Goal: Task Accomplishment & Management: Complete application form

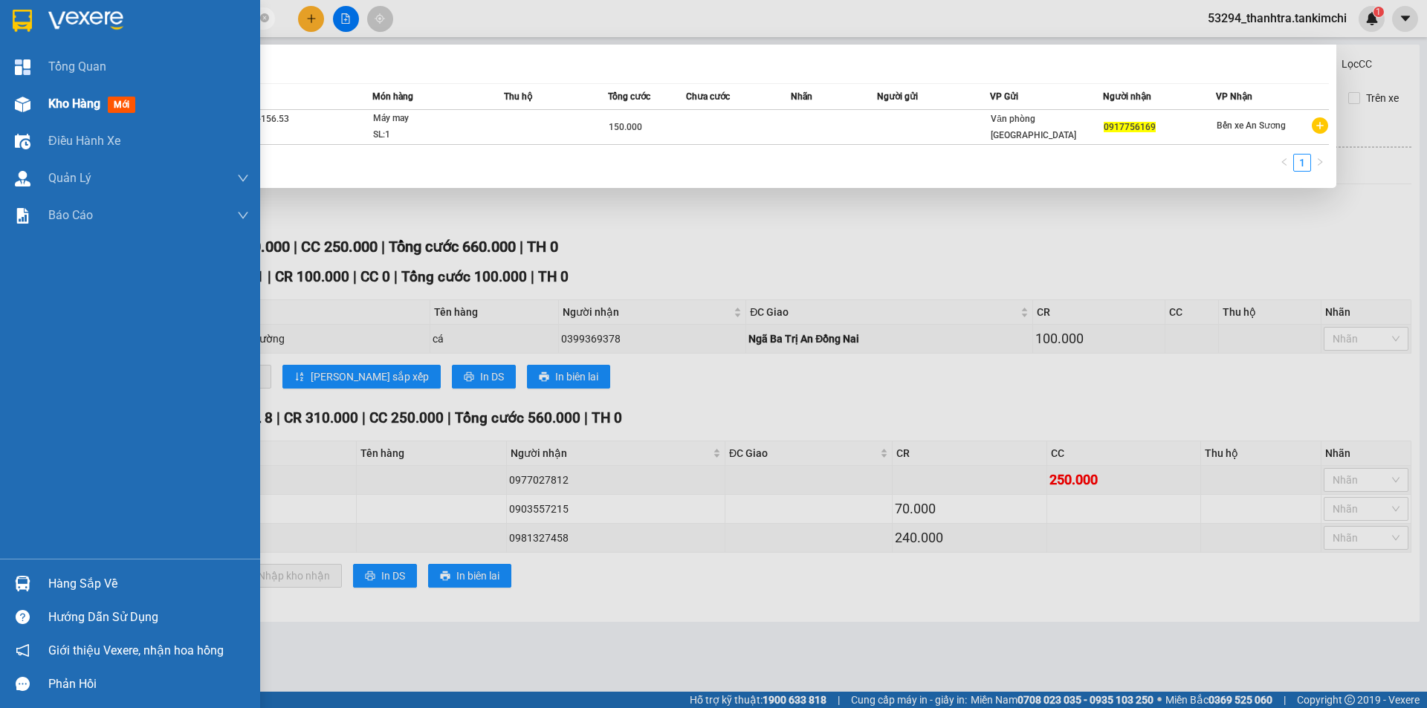
click at [22, 103] on img at bounding box center [23, 105] width 16 height 16
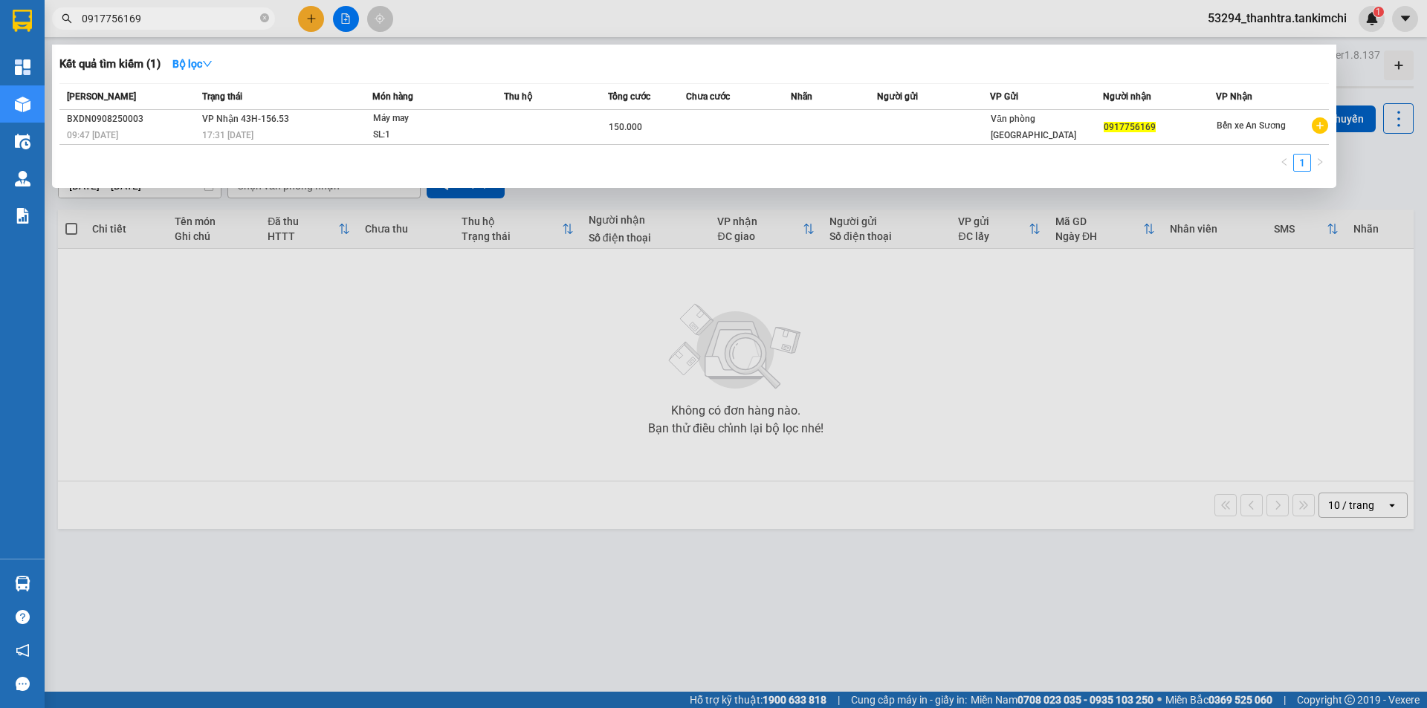
click at [350, 27] on div at bounding box center [713, 354] width 1427 height 708
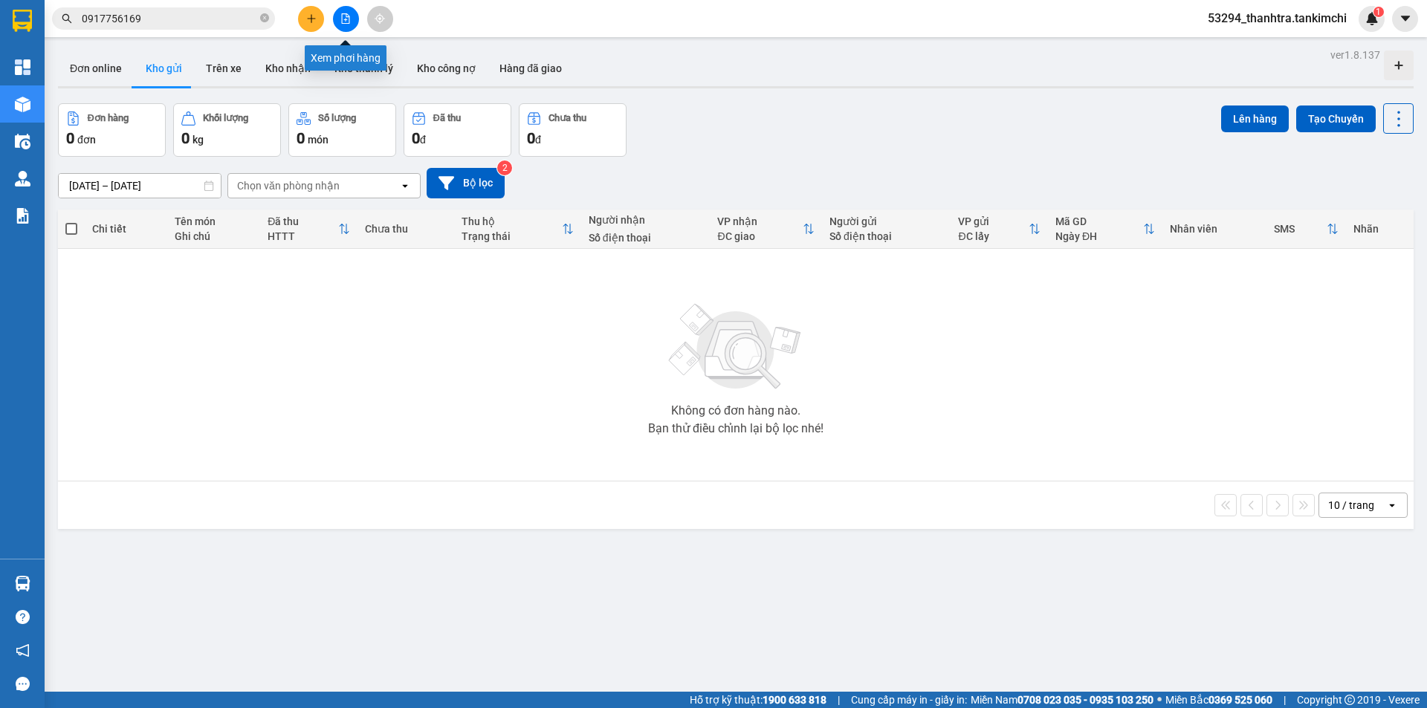
click at [350, 27] on button at bounding box center [346, 19] width 26 height 26
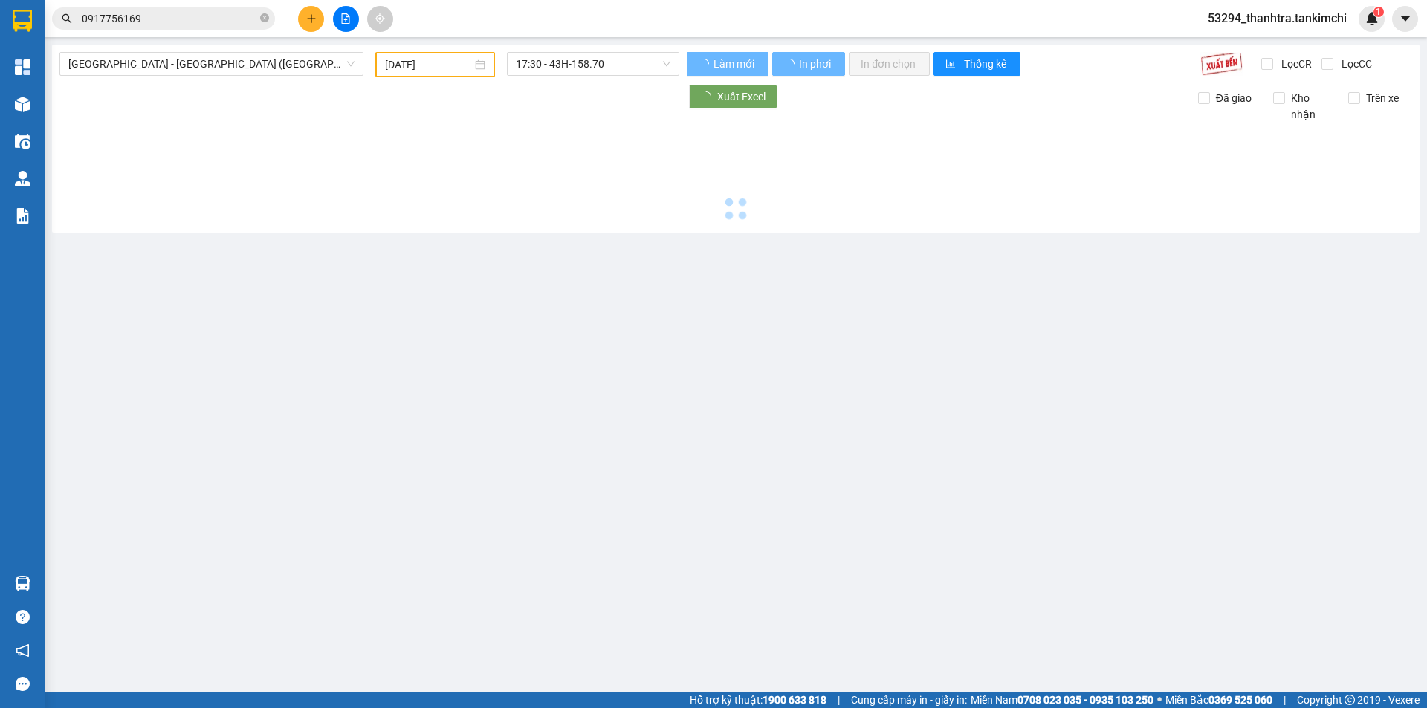
type input "[DATE]"
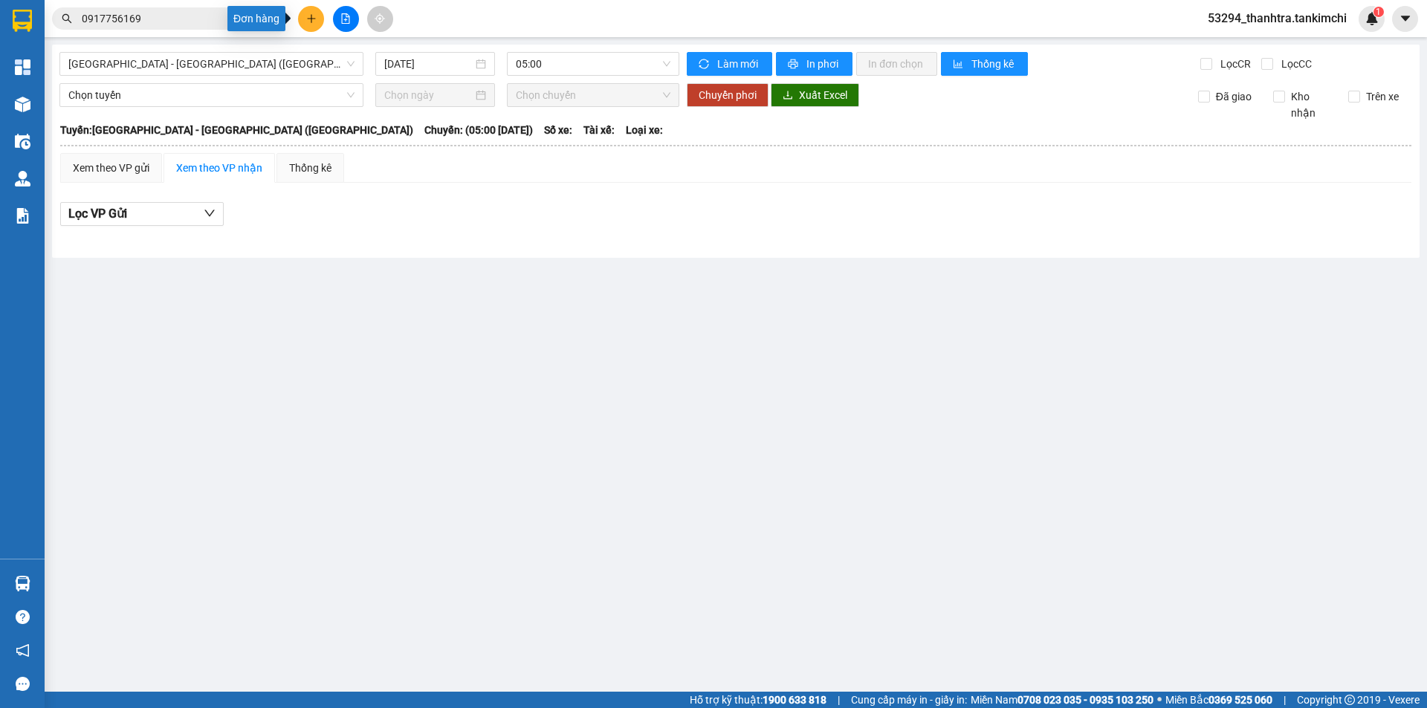
click at [310, 16] on icon "plus" at bounding box center [311, 18] width 10 height 10
click at [346, 51] on div "Tạo đơn hàng" at bounding box center [369, 56] width 65 height 16
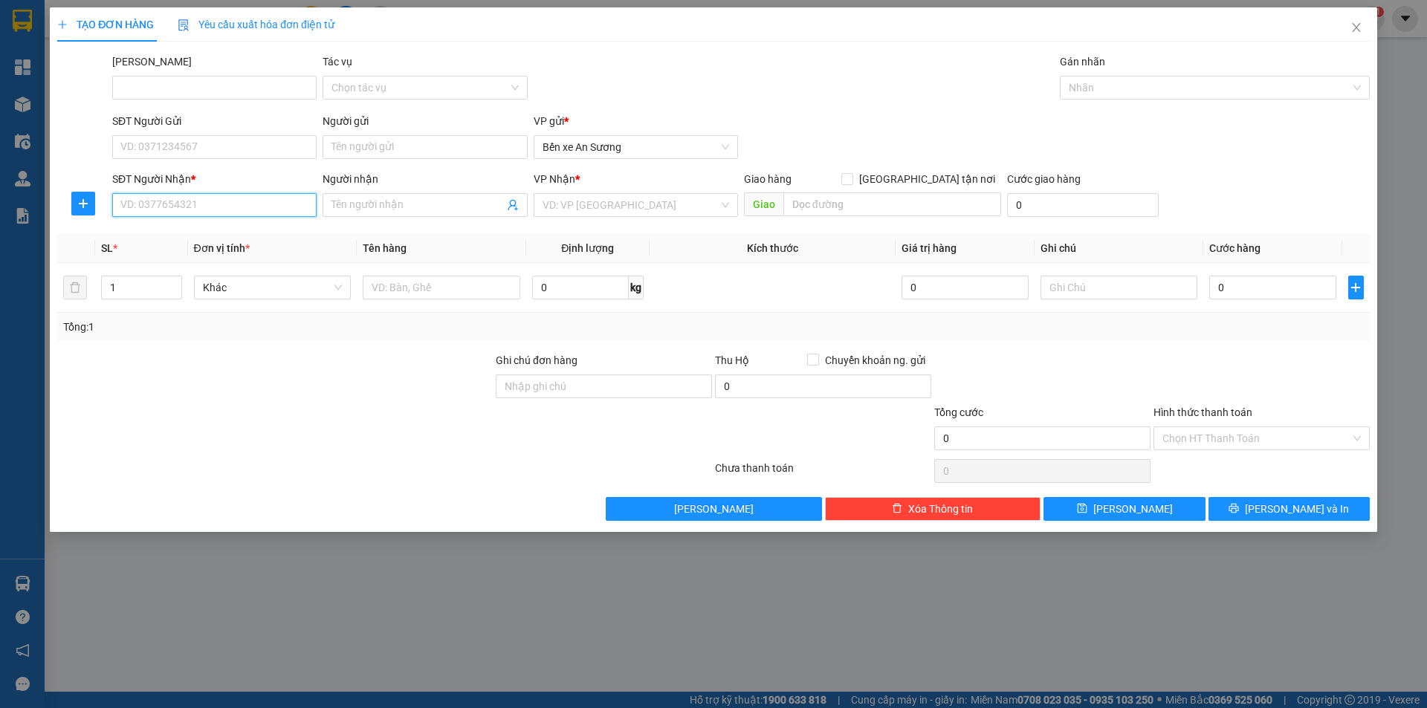
click at [249, 202] on input "SĐT Người Nhận *" at bounding box center [214, 205] width 204 height 24
type input "0328976395"
click at [240, 237] on div "0328976395" at bounding box center [214, 235] width 187 height 16
type input "[GEOGRAPHIC_DATA]"
type input "0328976395"
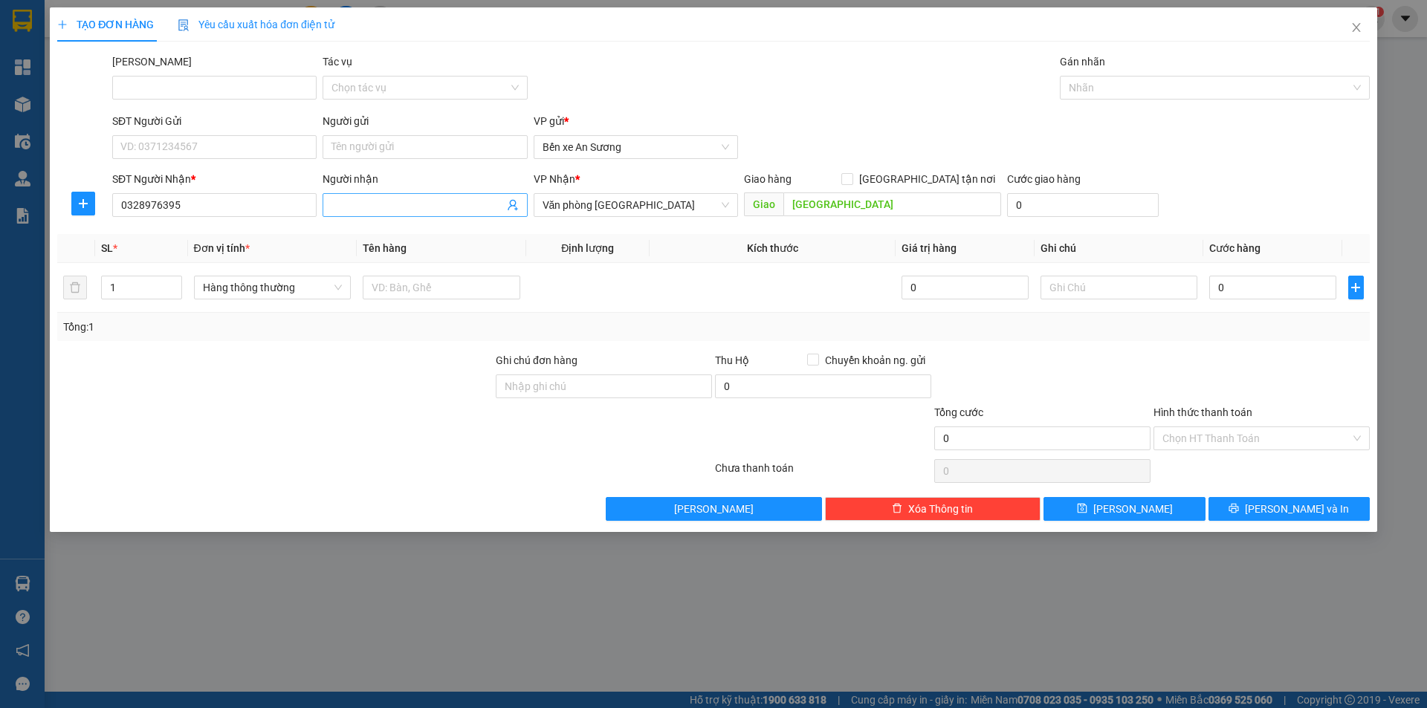
click at [359, 205] on input "Người nhận" at bounding box center [417, 205] width 172 height 16
type input "Chị Nụ"
click at [117, 299] on div "1" at bounding box center [141, 288] width 80 height 30
click at [120, 297] on input "1" at bounding box center [141, 287] width 79 height 22
click at [259, 294] on span "Hàng thông thường" at bounding box center [273, 287] width 140 height 22
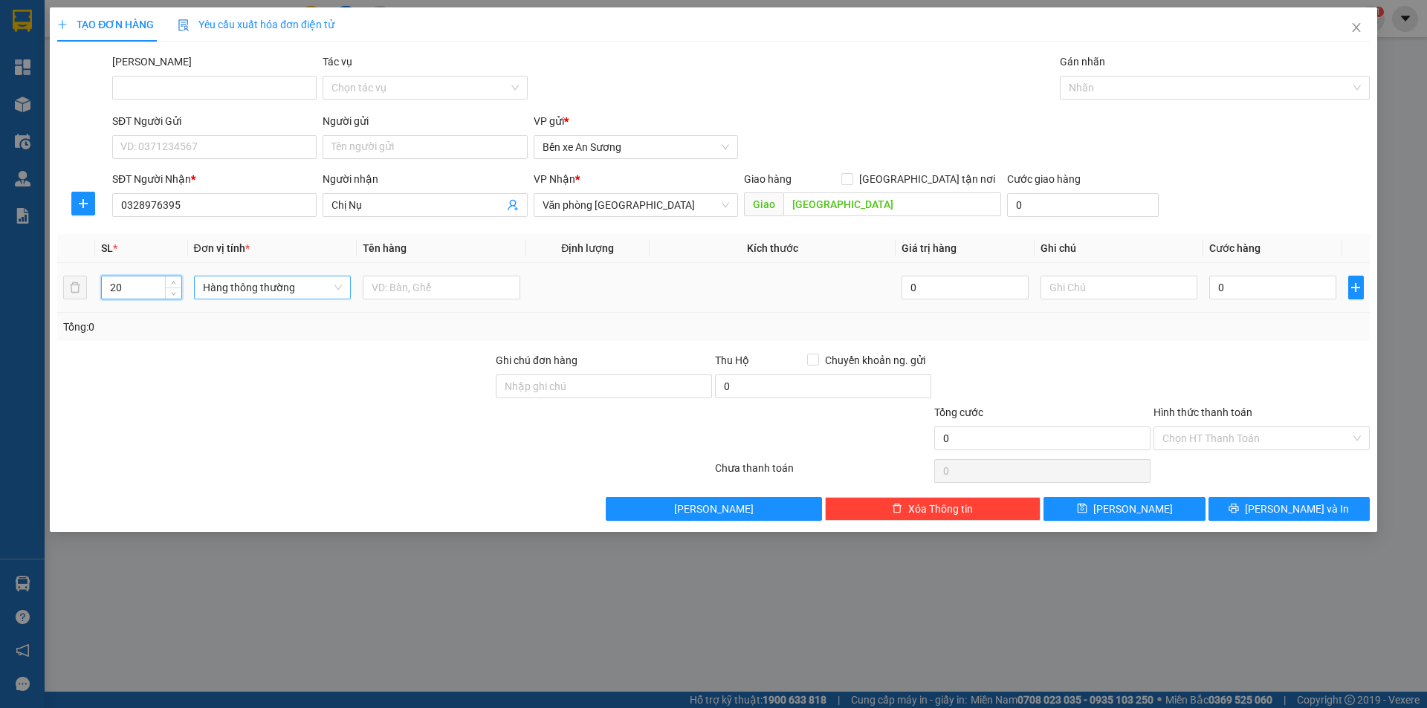
type input "20"
type input "thùng"
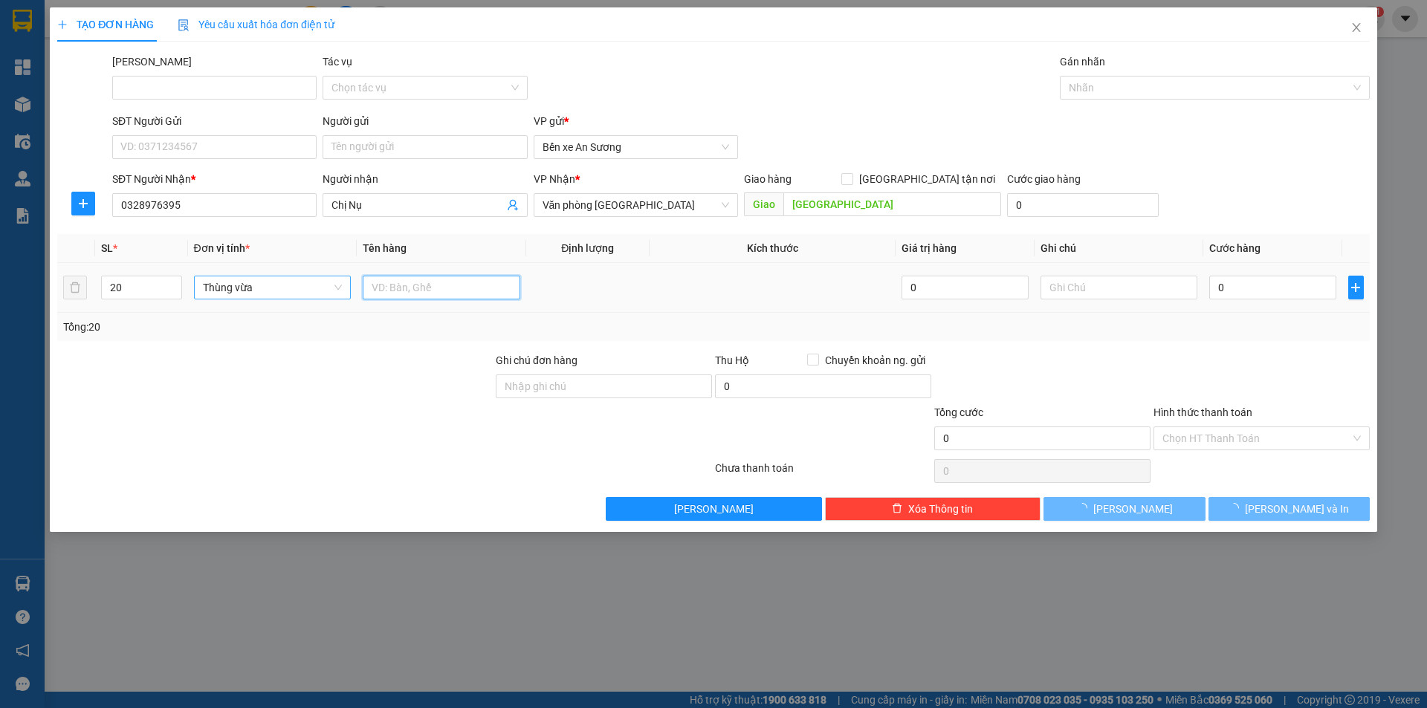
click at [425, 288] on input "text" at bounding box center [442, 288] width 158 height 24
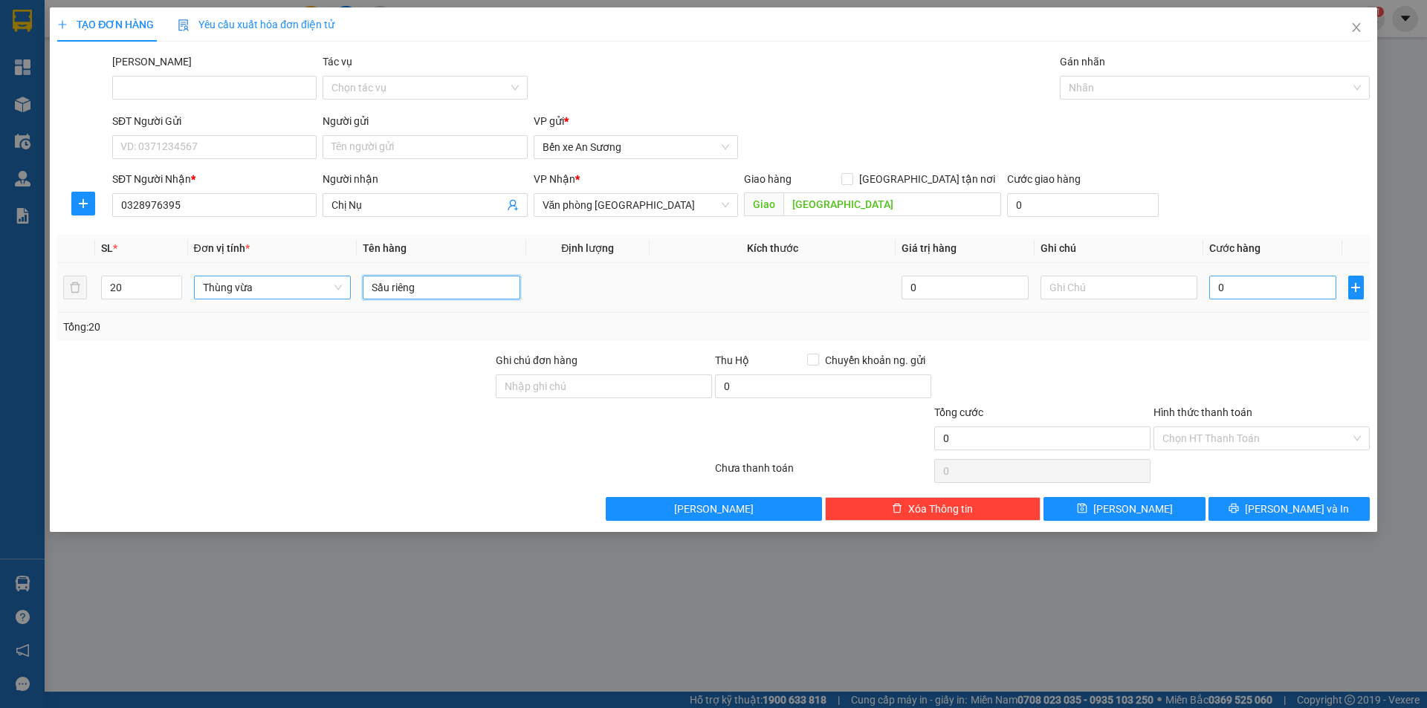
type input "Sầu riêng"
click at [1260, 296] on input "0" at bounding box center [1272, 288] width 126 height 24
type input "5"
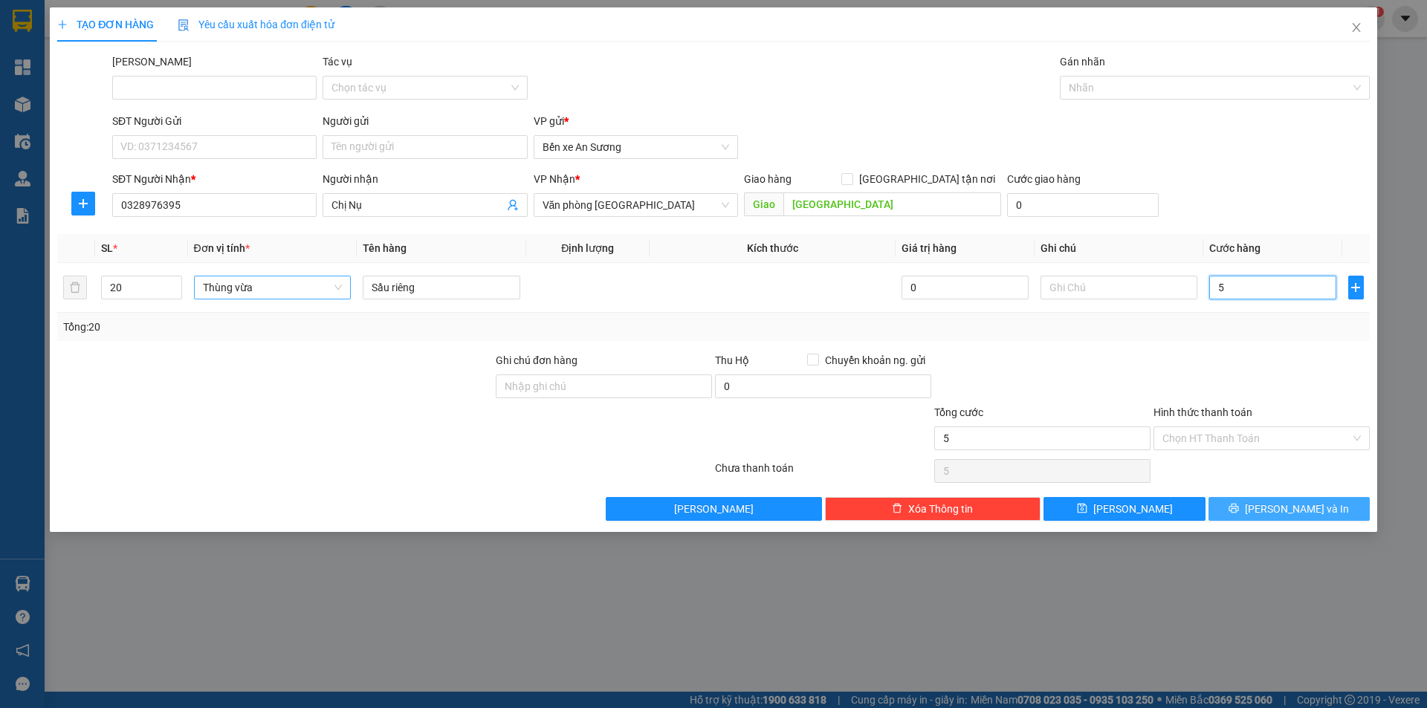
type input "50"
type input "500"
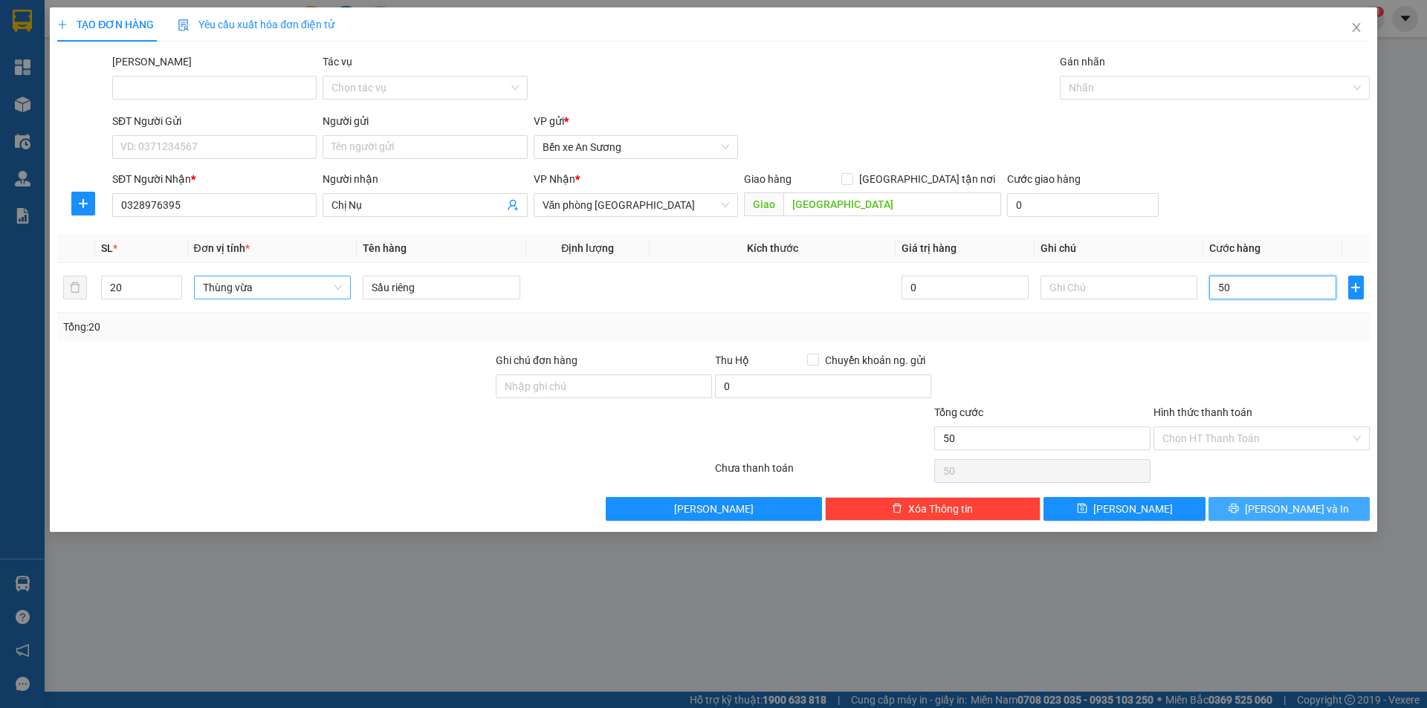
type input "500"
type input "5.000"
type input "50.000"
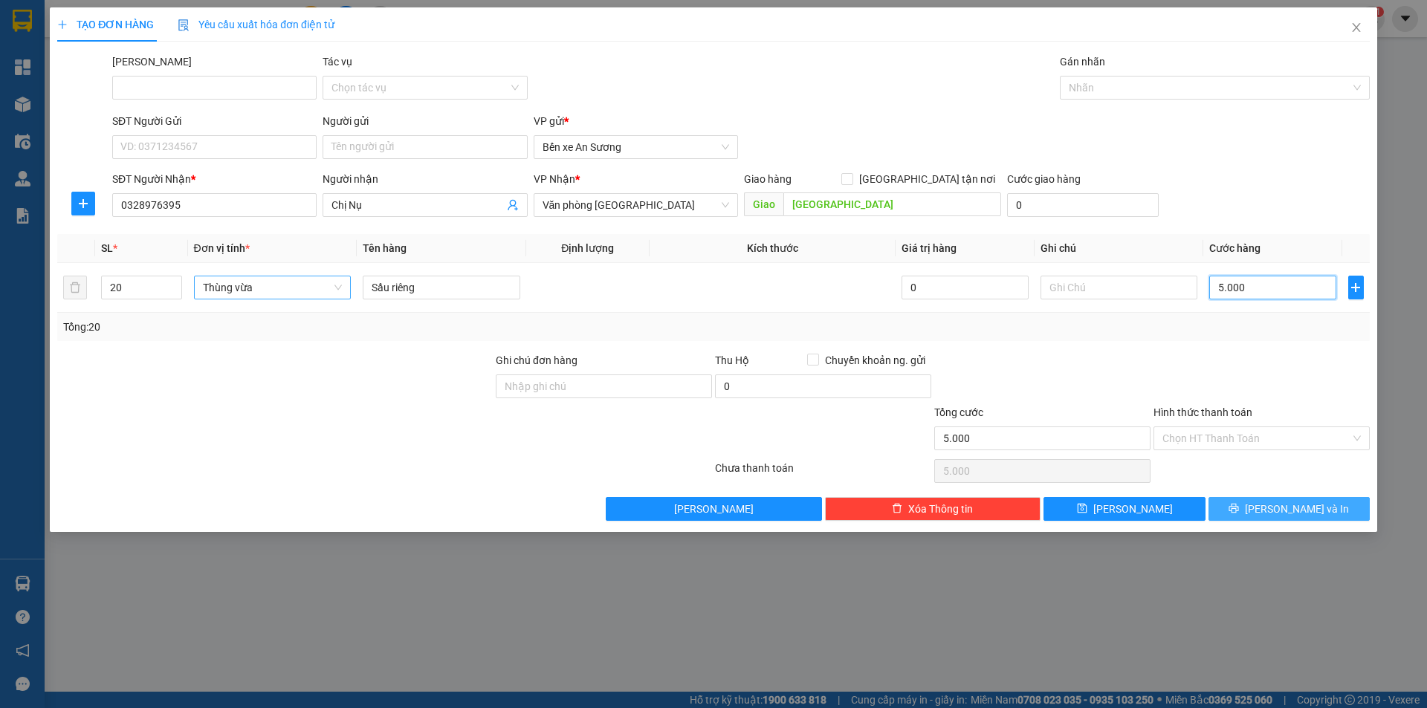
type input "50.000"
type input "500.000"
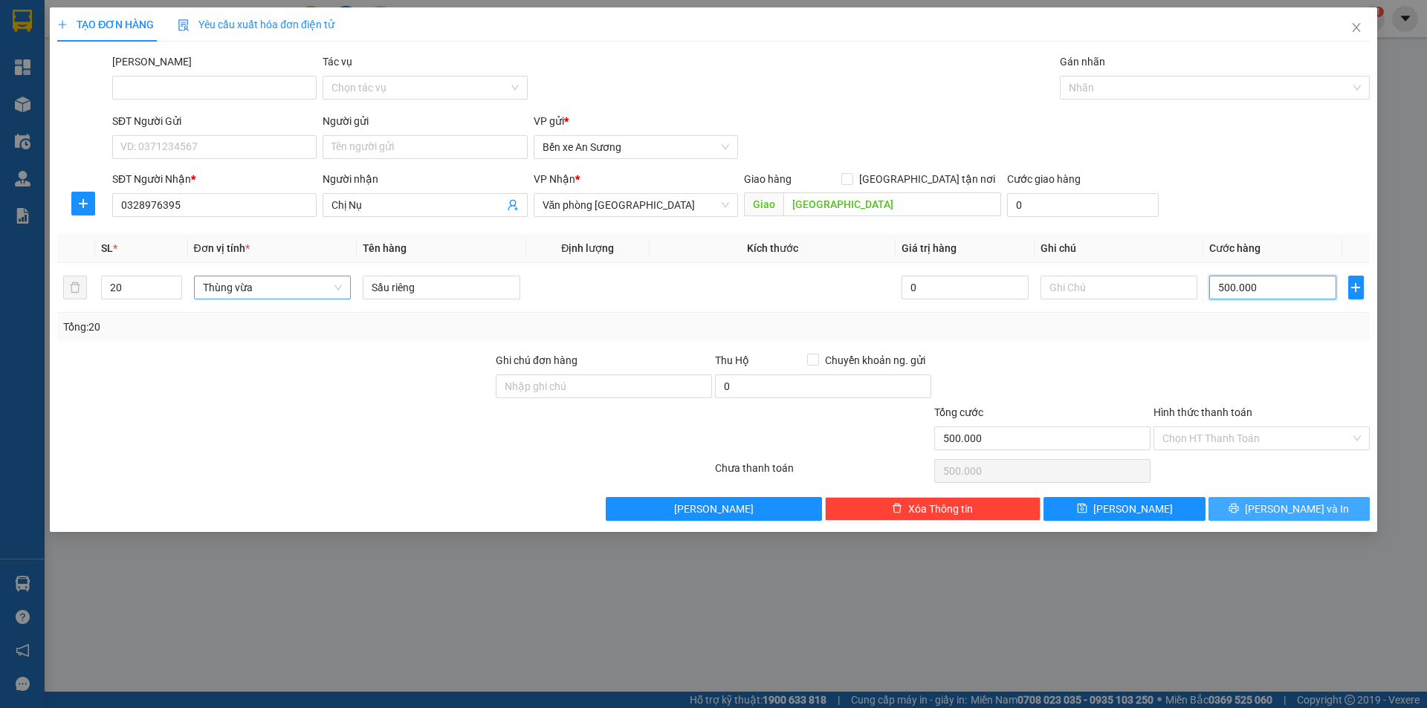
type input "5.000.000"
click at [818, 386] on input "0" at bounding box center [823, 387] width 216 height 24
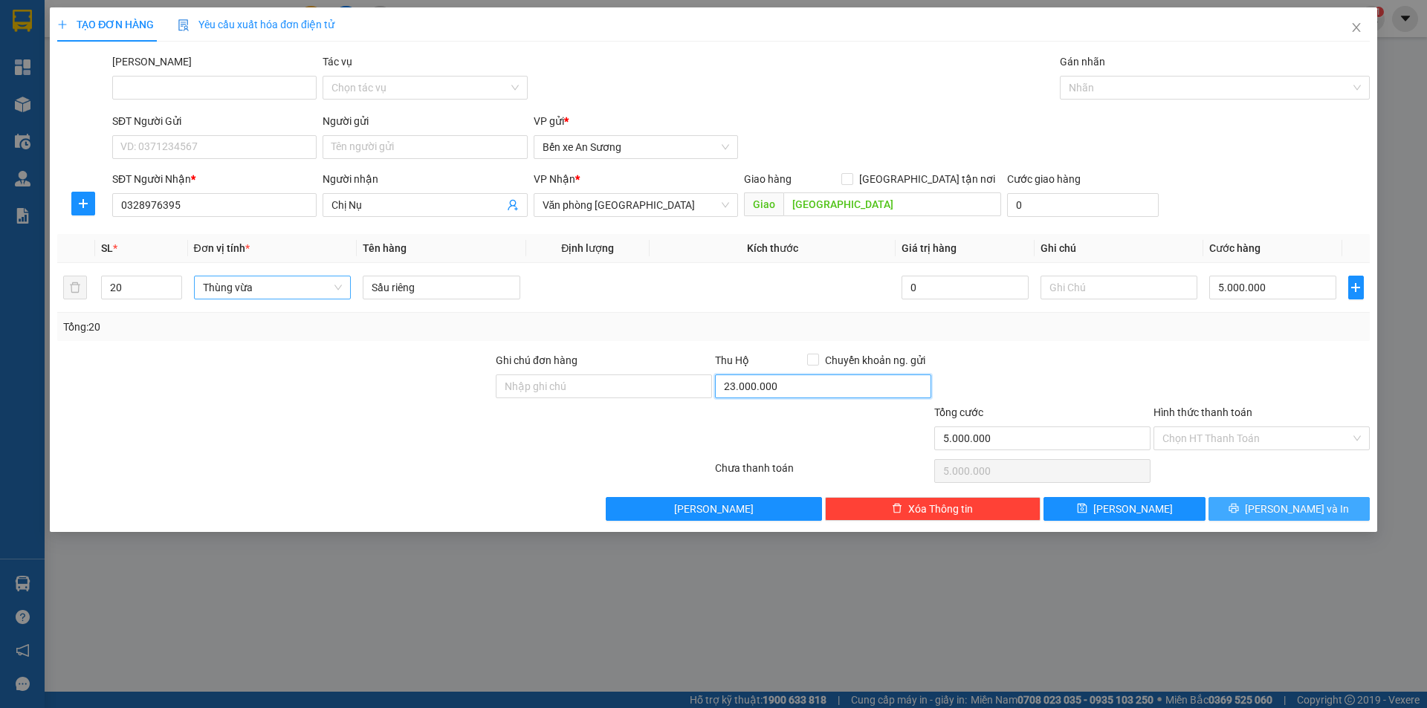
type input "23.000.000"
drag, startPoint x: 1278, startPoint y: 514, endPoint x: 1273, endPoint y: 494, distance: 19.8
click at [1278, 513] on span "[PERSON_NAME] và In" at bounding box center [1297, 509] width 104 height 16
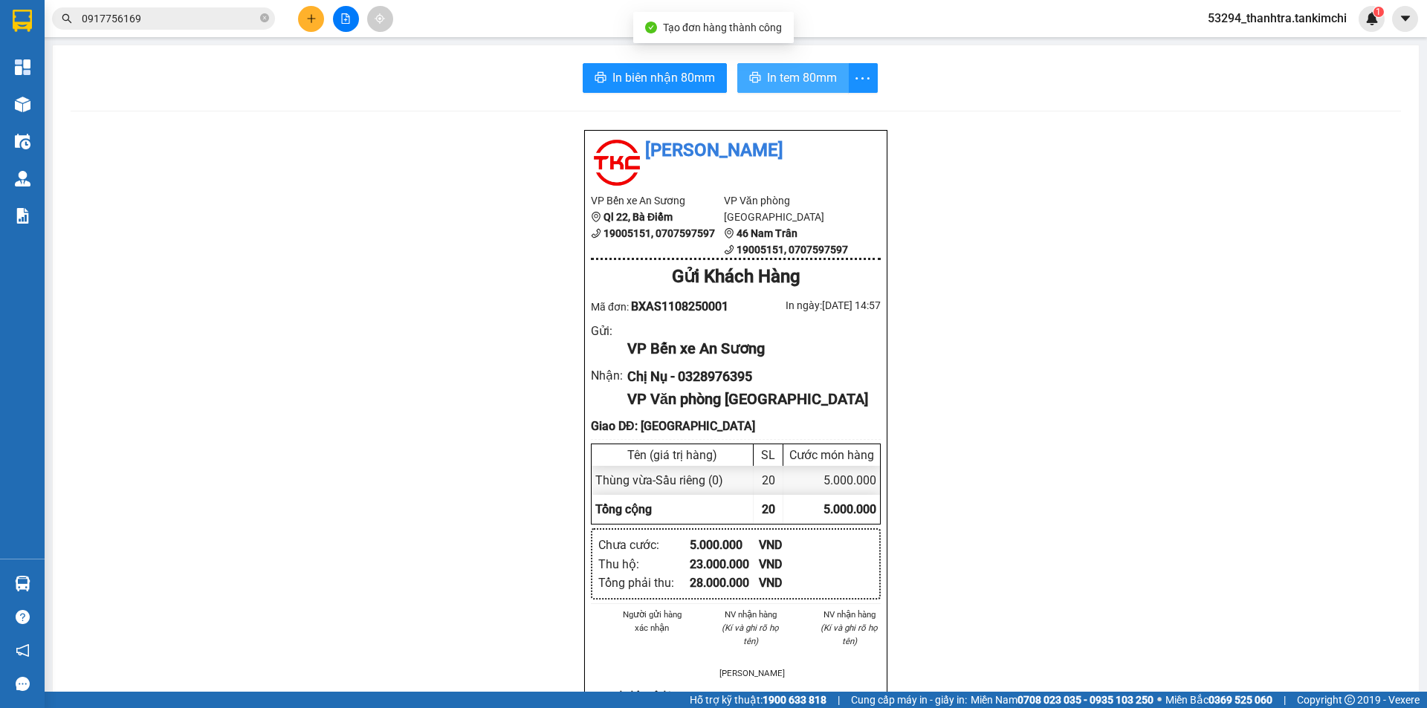
click at [743, 71] on button "In tem 80mm" at bounding box center [792, 78] width 111 height 30
click at [295, 25] on div at bounding box center [345, 19] width 111 height 26
click at [302, 23] on button at bounding box center [311, 19] width 26 height 26
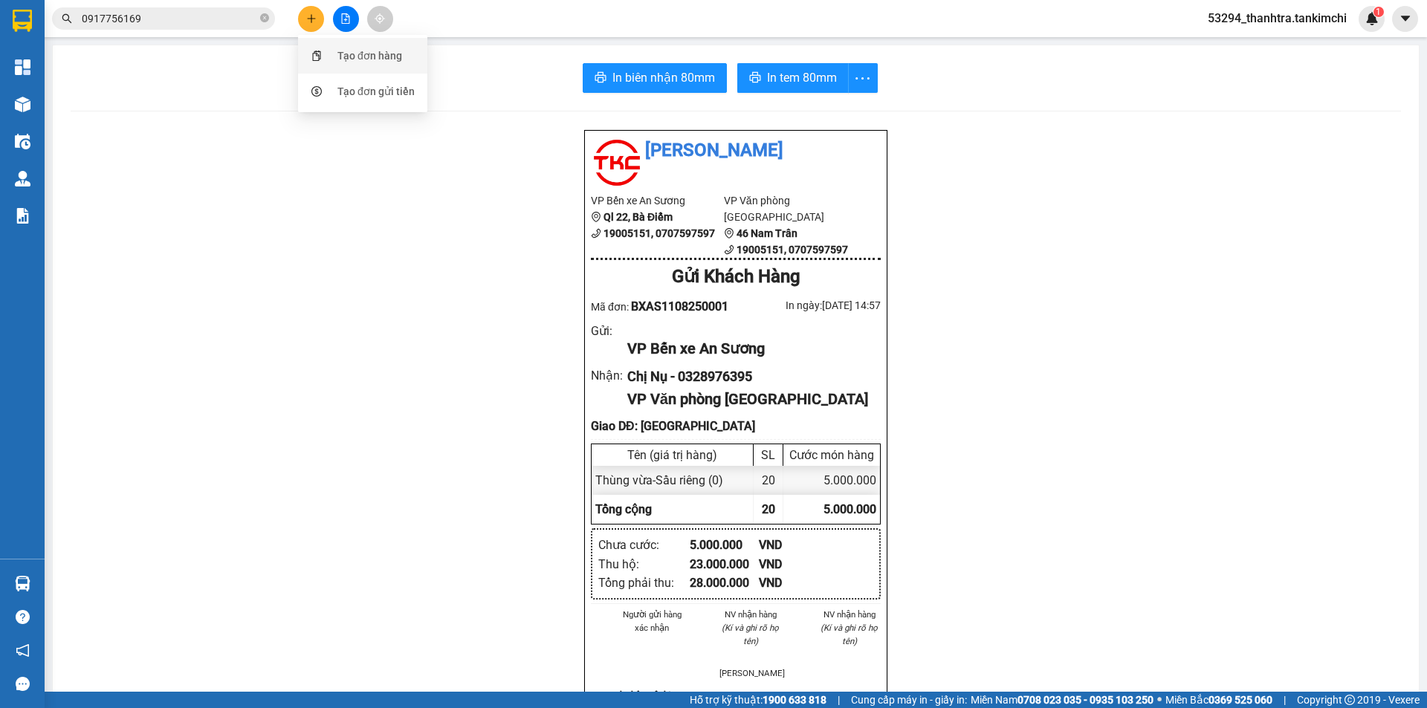
click at [329, 71] on li "Tạo đơn hàng" at bounding box center [362, 56] width 129 height 36
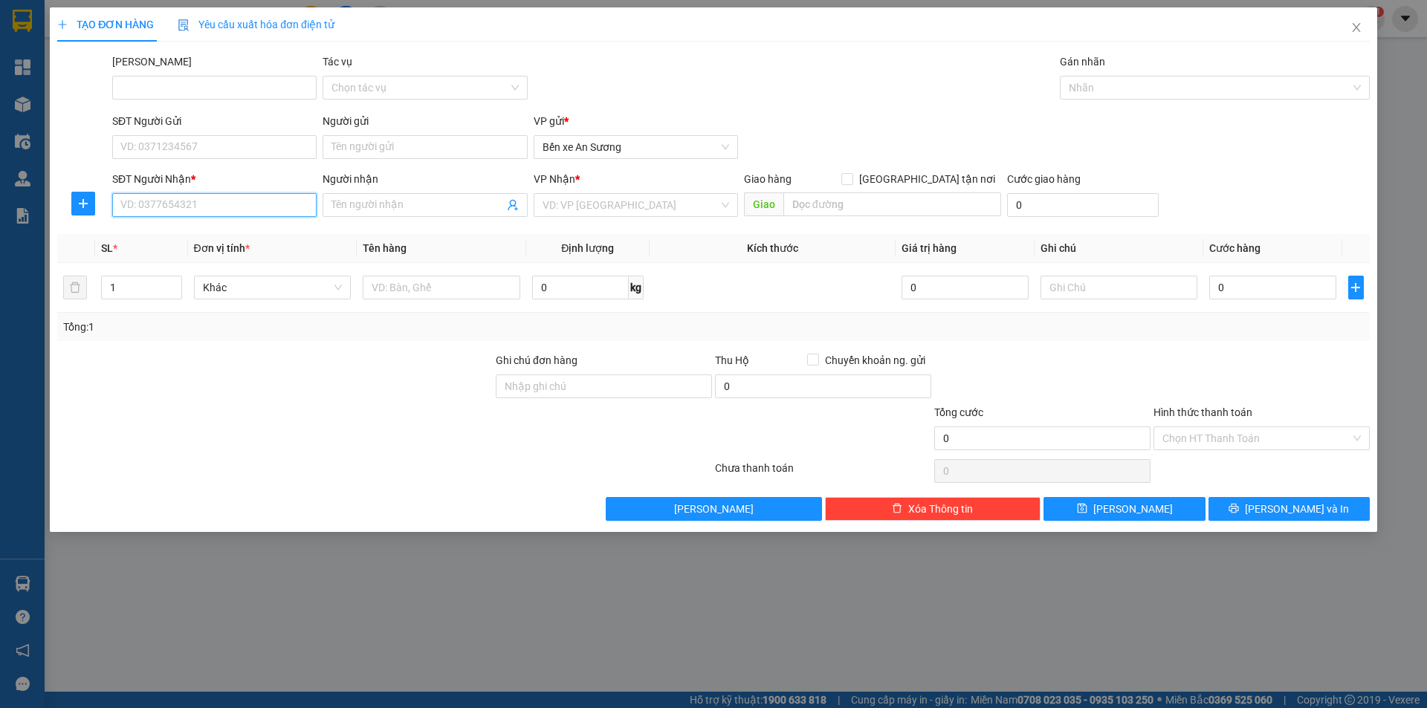
click at [155, 216] on input "SĐT Người Nhận *" at bounding box center [214, 205] width 204 height 24
click at [178, 239] on div "0329257637 - Chi nhung" at bounding box center [214, 235] width 187 height 16
type input "0329257637"
type input "Chi nhung"
type input "Thái Bình"
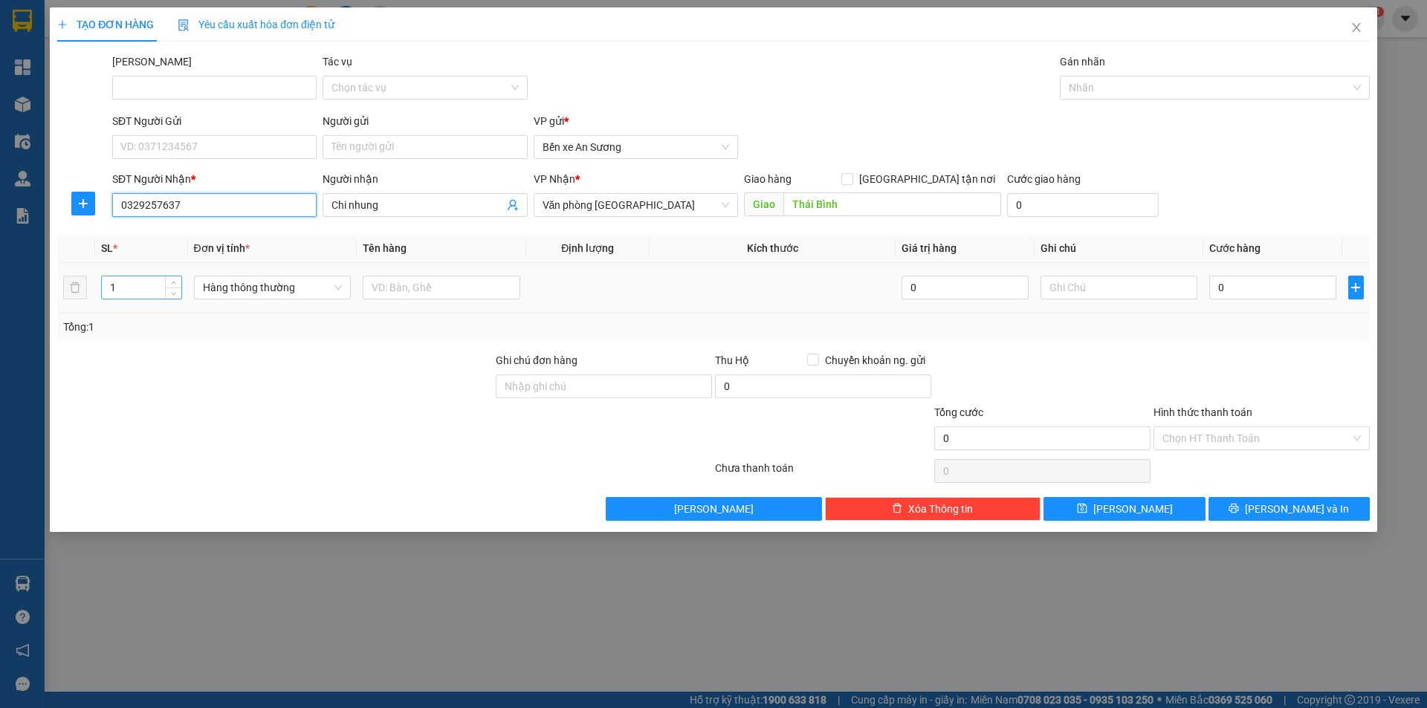
type input "0329257637"
click at [120, 276] on input "1" at bounding box center [141, 287] width 79 height 22
type input "2"
click at [844, 191] on div "Giao hàng [GEOGRAPHIC_DATA] tận nơi" at bounding box center [872, 182] width 257 height 22
click at [845, 195] on input "Thái Bình" at bounding box center [892, 204] width 218 height 24
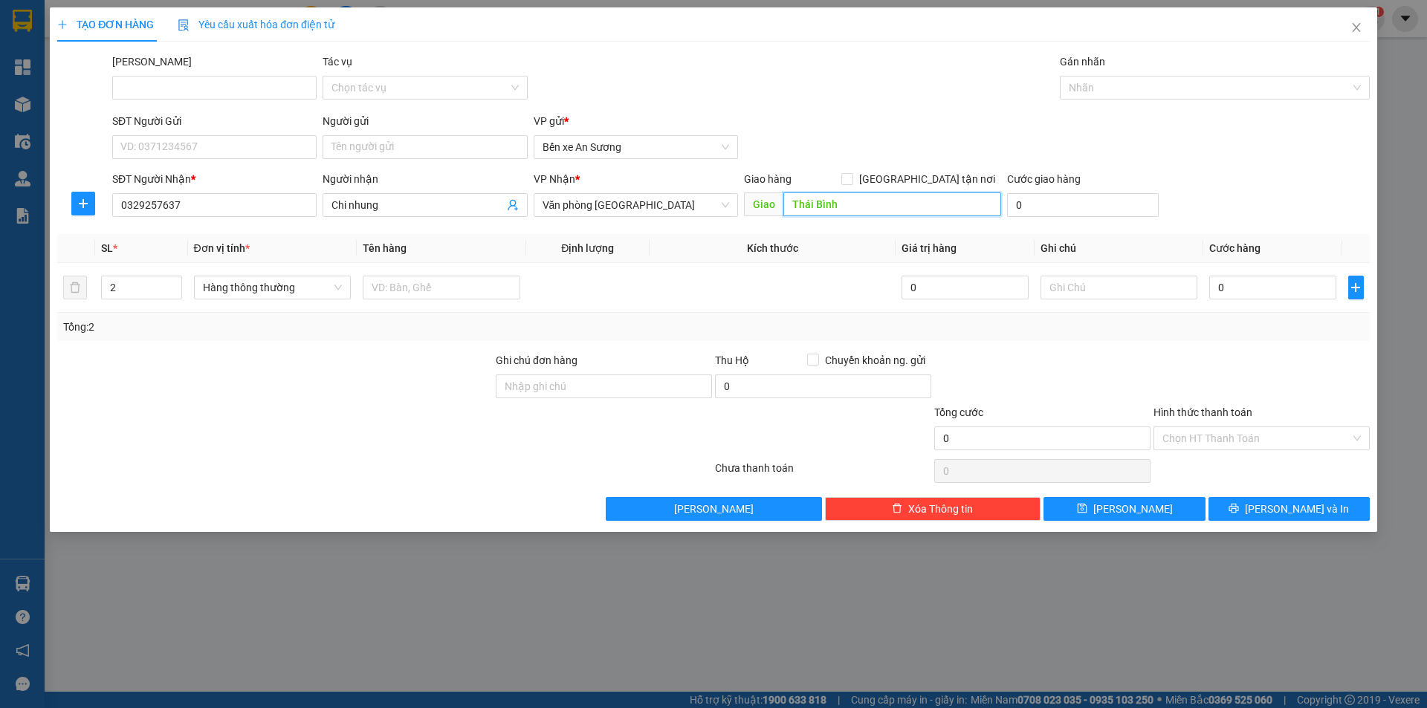
click at [845, 195] on input "Thái Bình" at bounding box center [892, 204] width 218 height 24
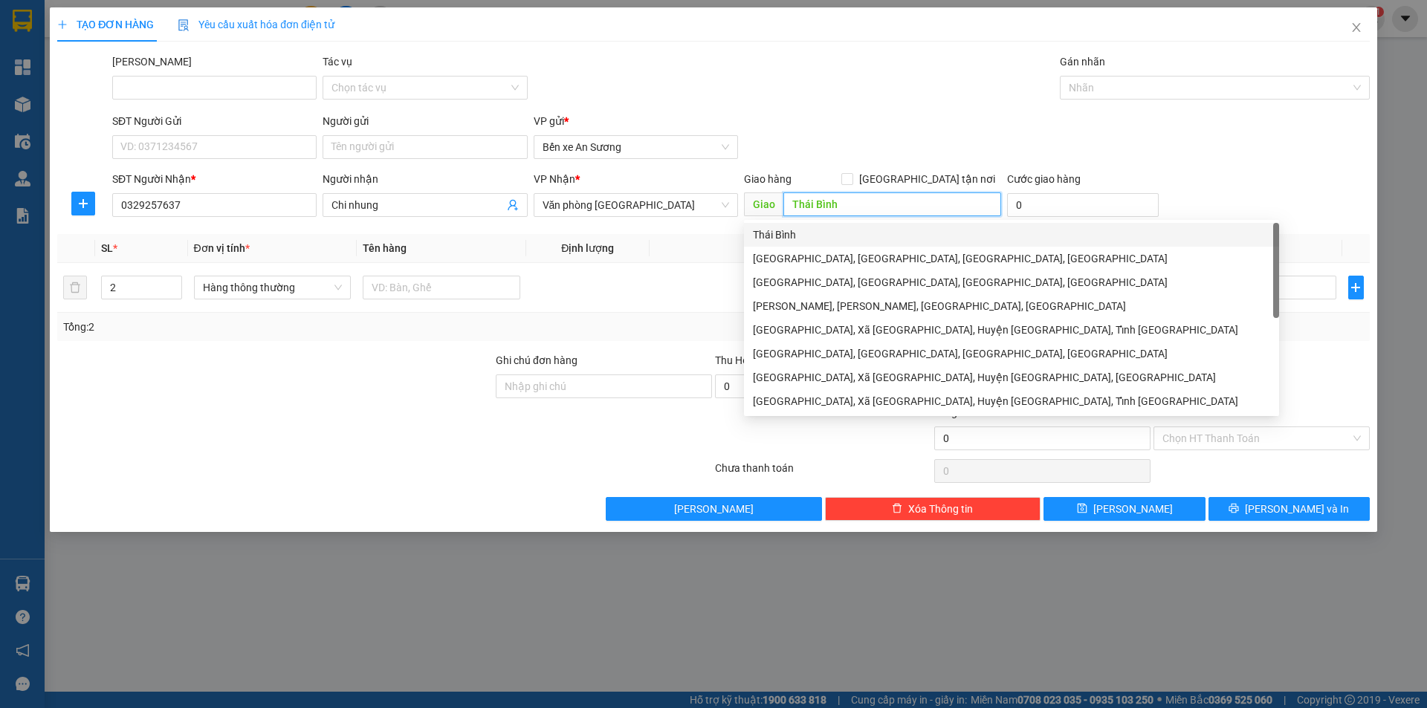
click at [845, 195] on input "Thái Bình" at bounding box center [892, 204] width 218 height 24
type input "D"
click at [583, 276] on td at bounding box center [587, 288] width 123 height 50
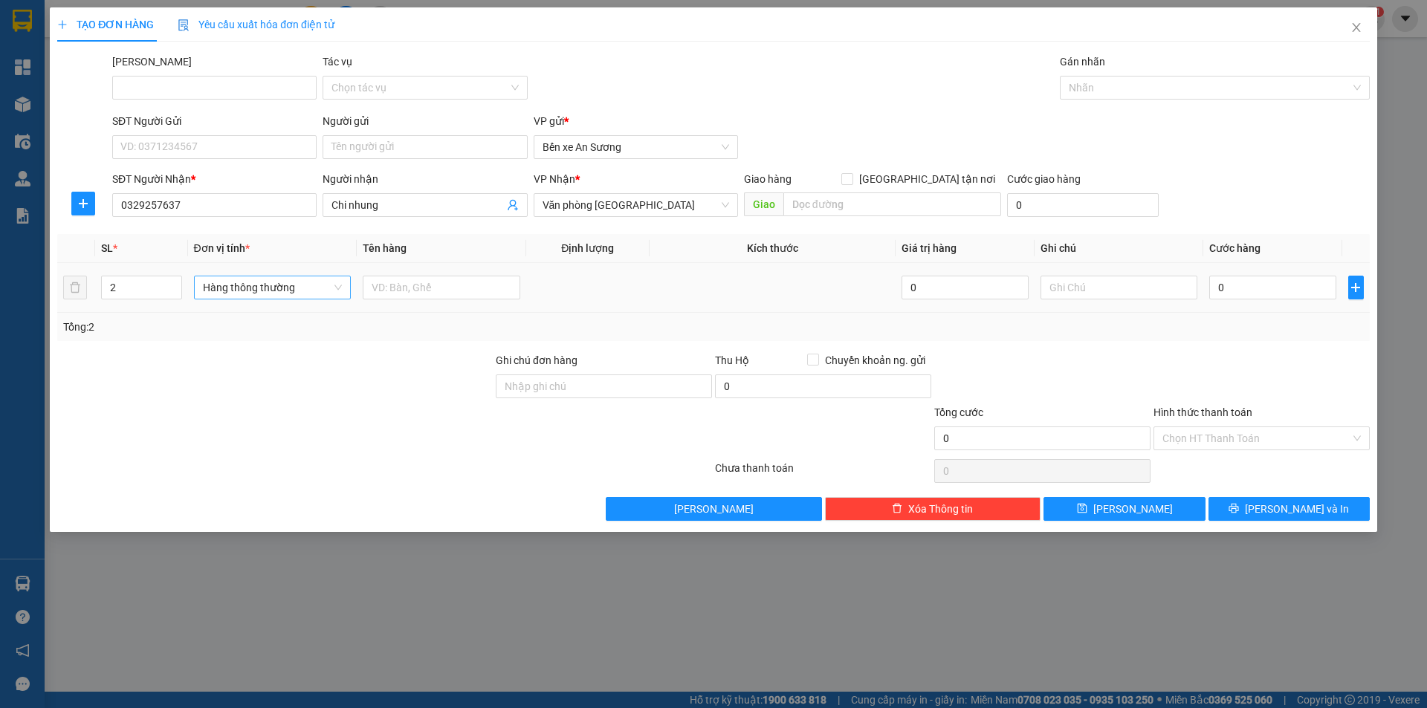
click at [315, 291] on span "Hàng thông thường" at bounding box center [273, 287] width 140 height 22
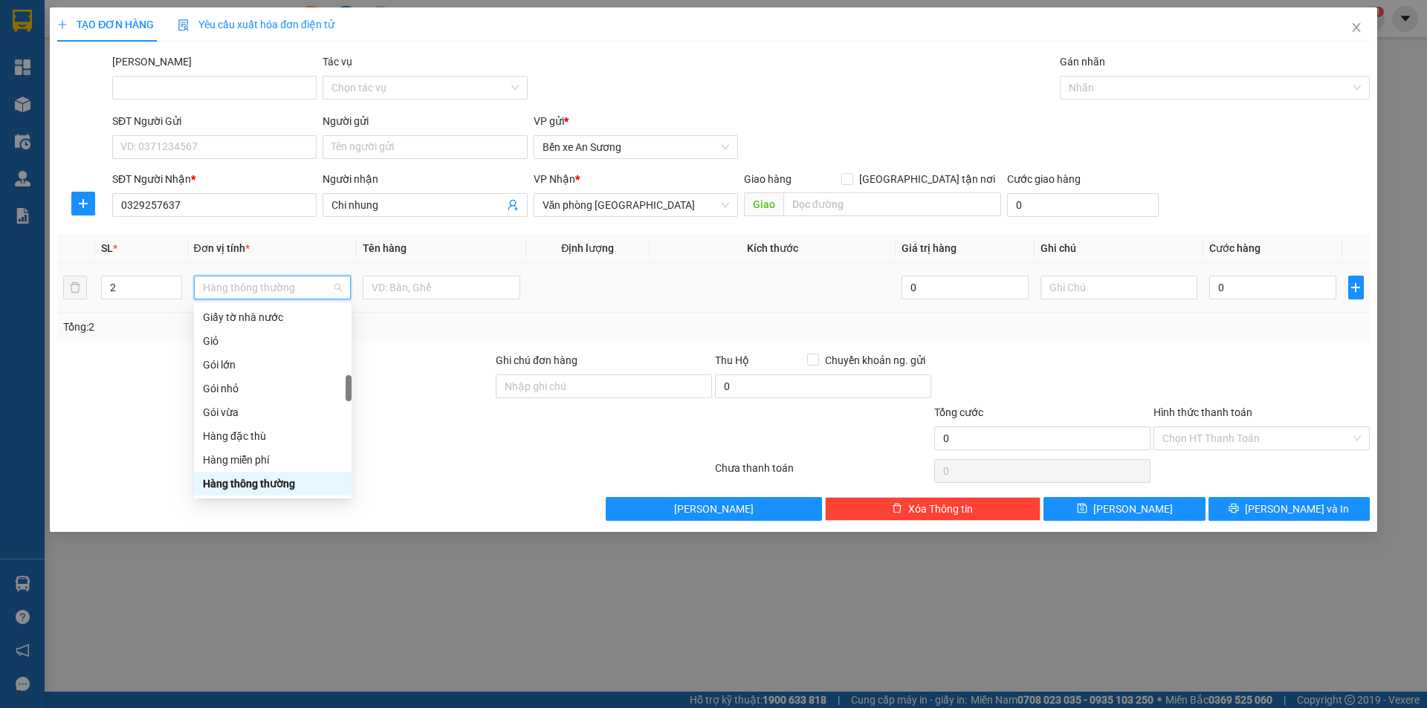
type input "r"
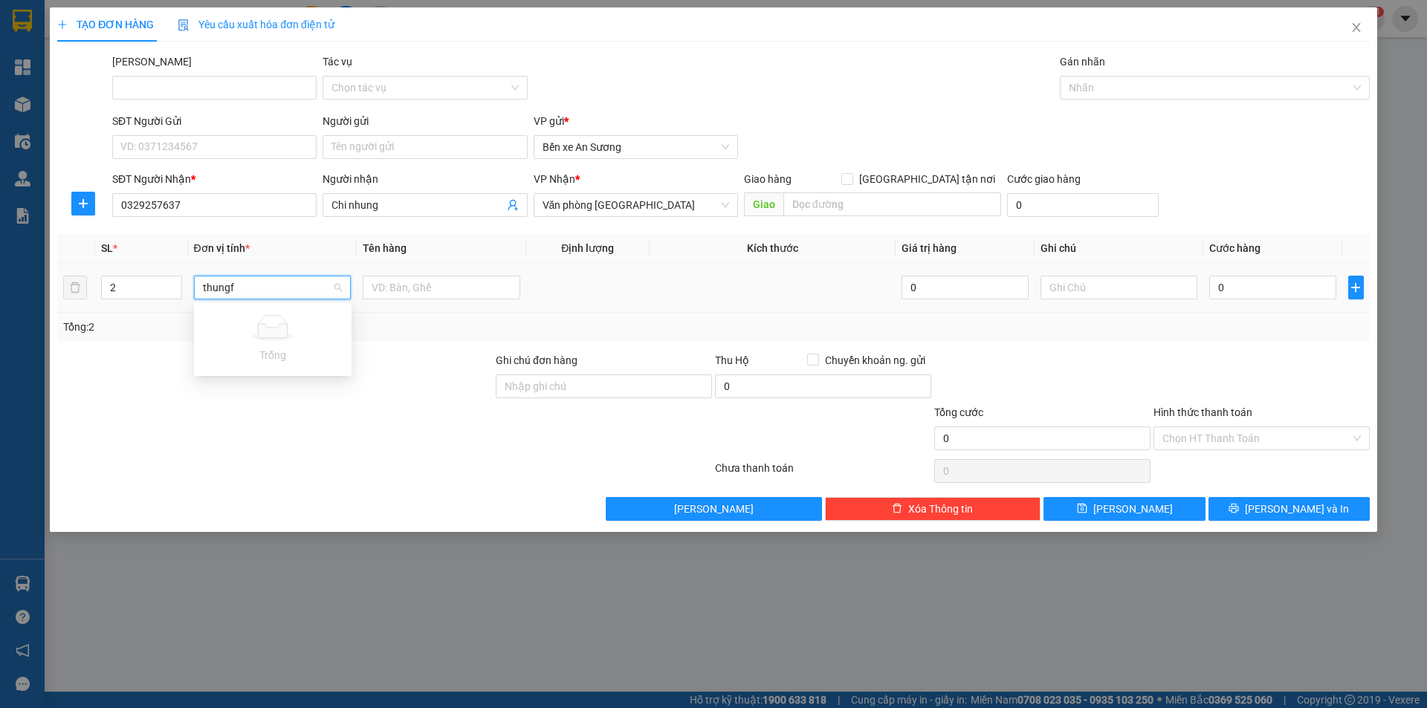
type input "thung"
click at [281, 389] on div "Thùng vừa" at bounding box center [273, 389] width 140 height 16
click at [441, 291] on input "text" at bounding box center [442, 288] width 158 height 24
type input "sau rieng"
click at [1246, 282] on input "0" at bounding box center [1272, 288] width 126 height 24
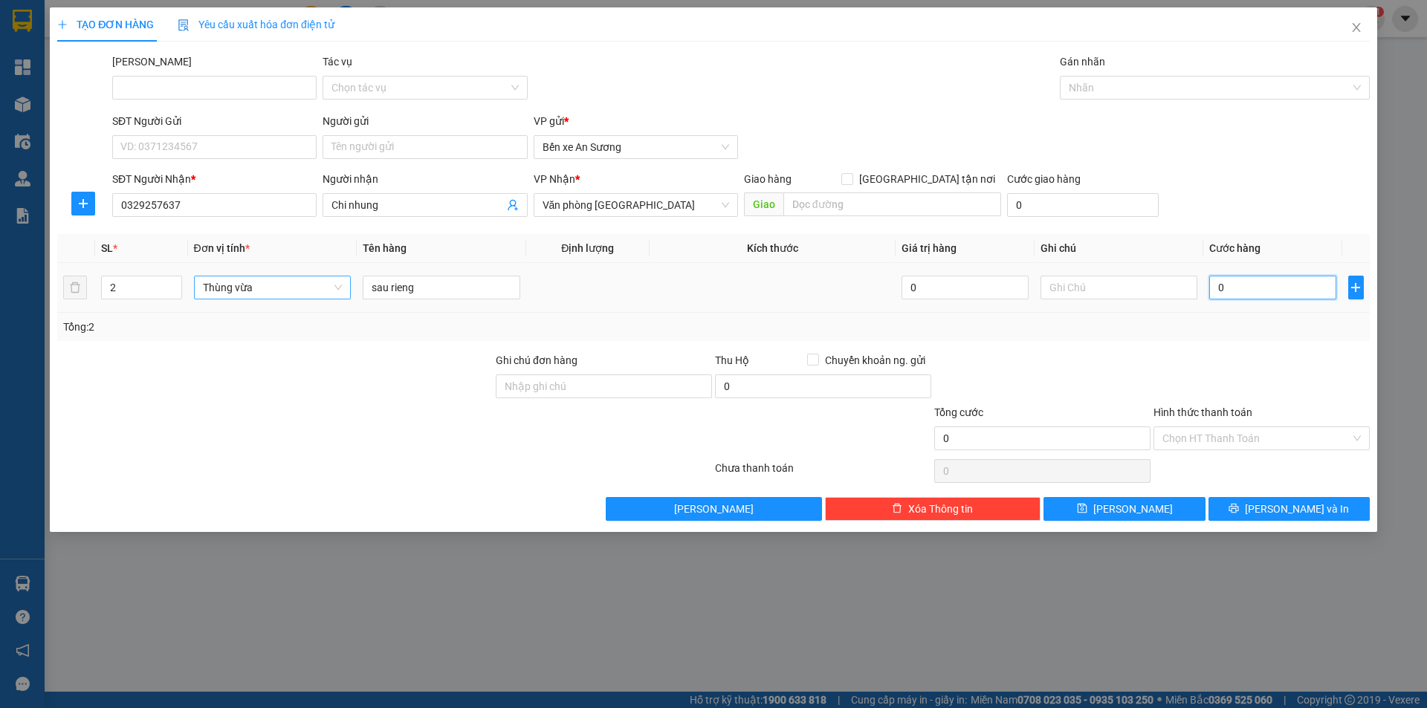
type input "3"
type input "30"
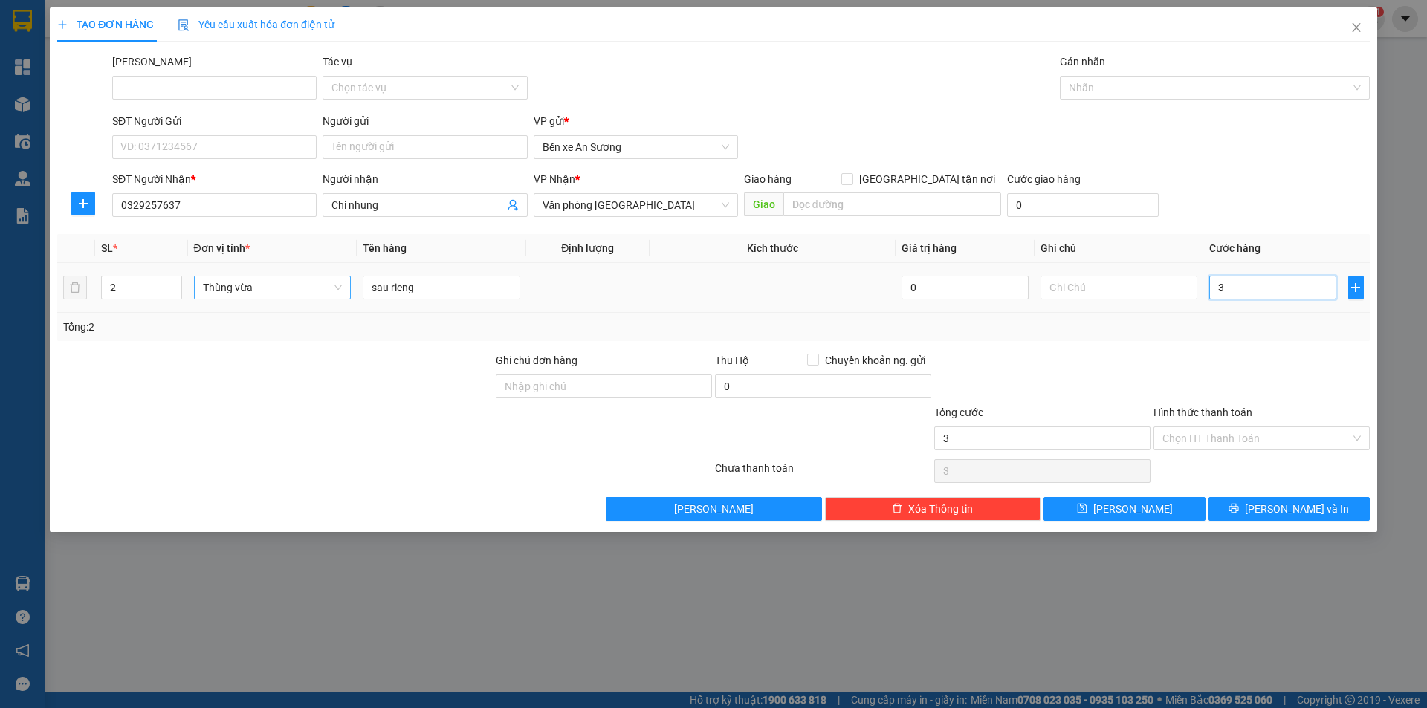
type input "30"
type input "300"
type input "3.000"
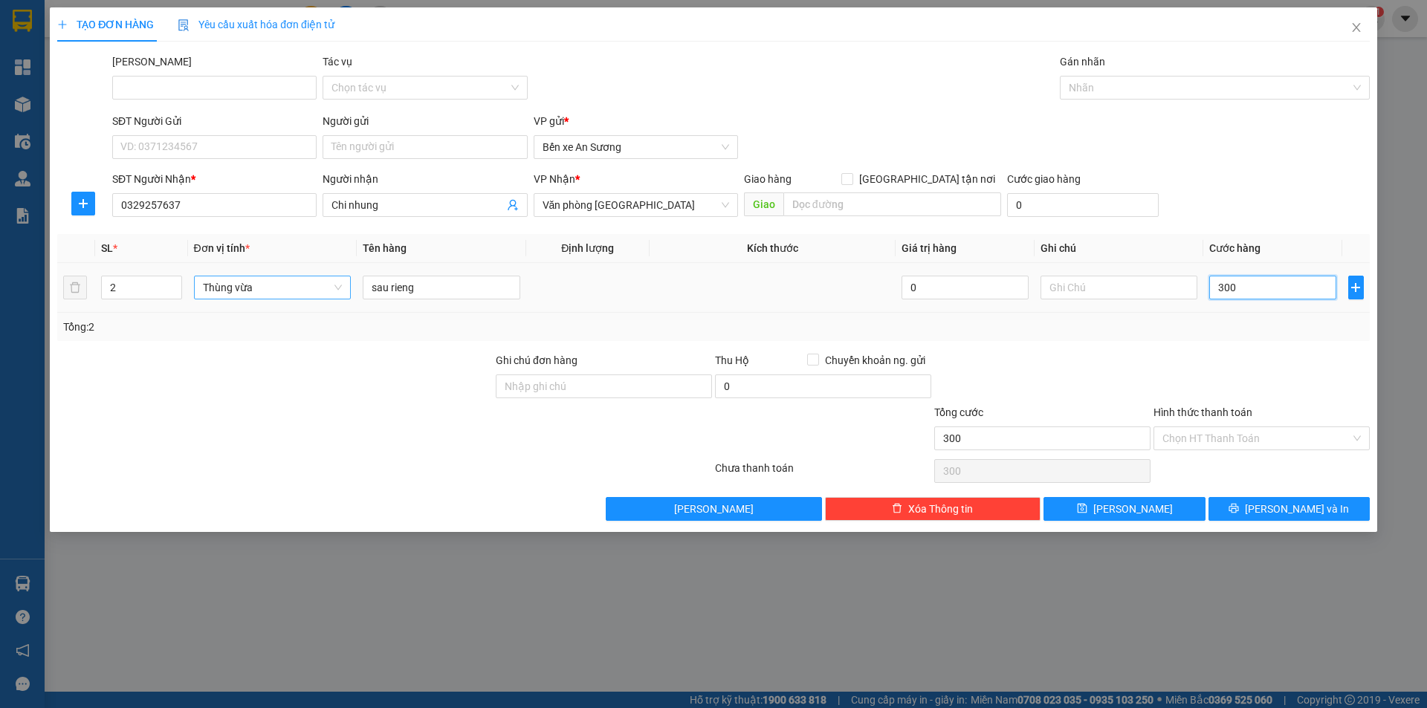
type input "3.000"
type input "30.000"
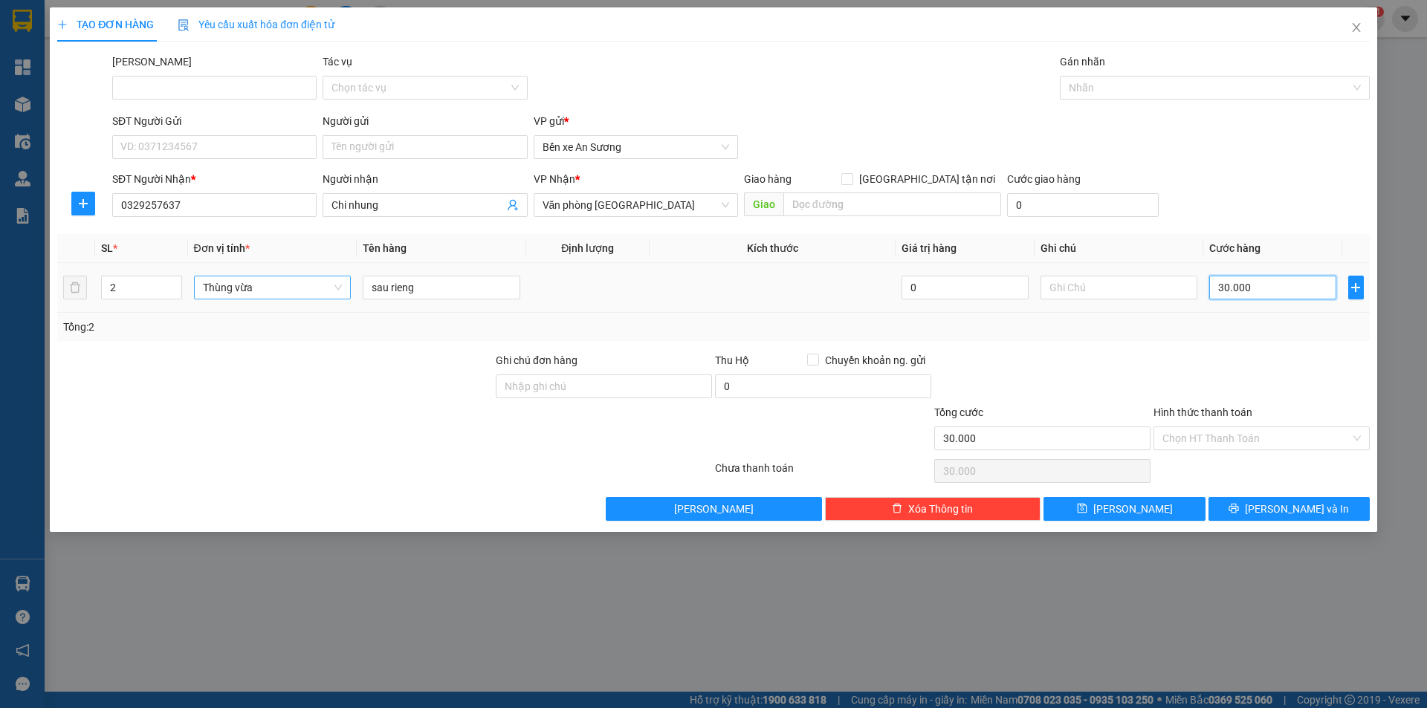
type input "300.000"
click at [1239, 511] on button "[PERSON_NAME] và In" at bounding box center [1289, 509] width 161 height 24
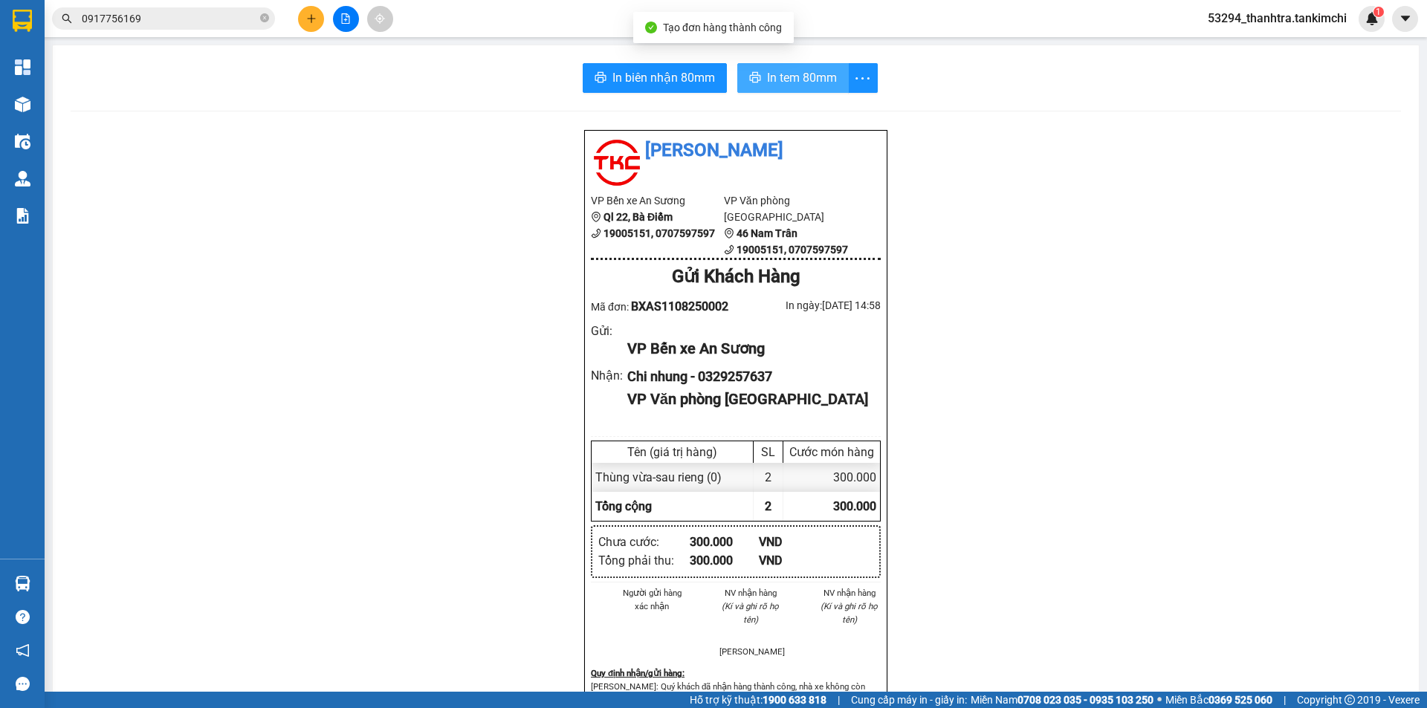
click at [777, 69] on span "In tem 80mm" at bounding box center [802, 77] width 70 height 19
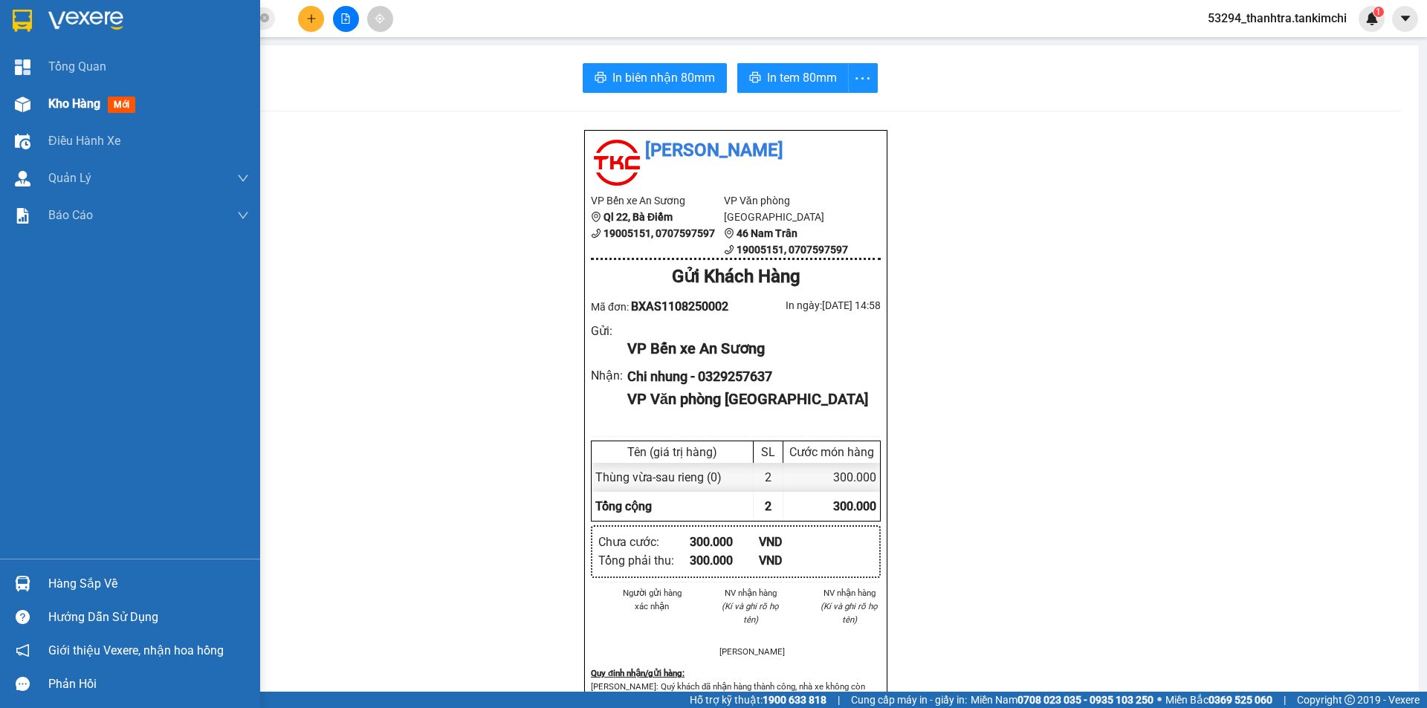
click at [27, 116] on div at bounding box center [23, 104] width 26 height 26
